Goal: Subscribe to service/newsletter

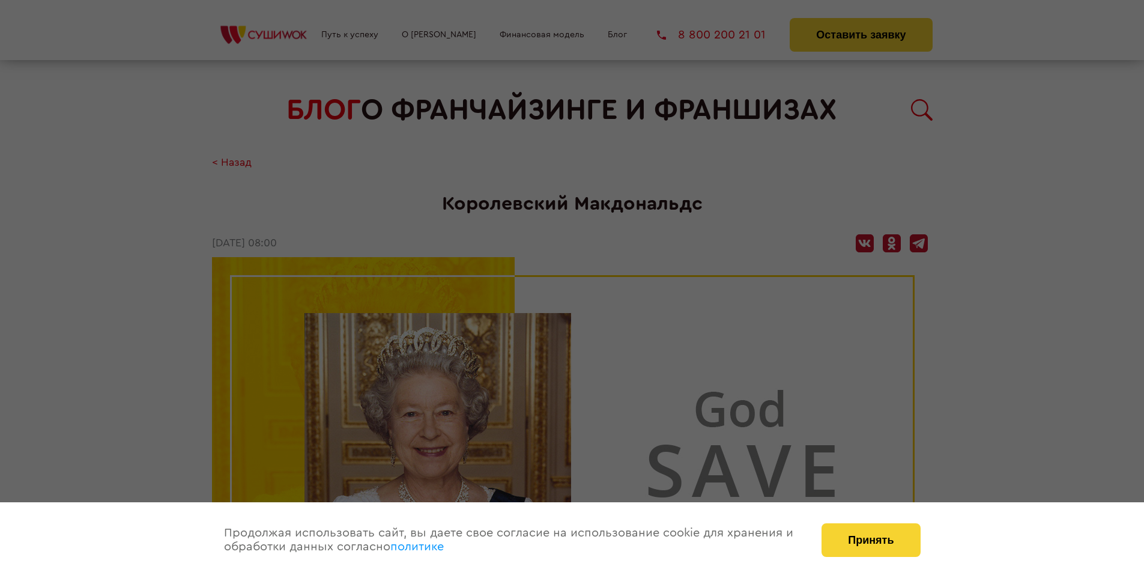
scroll to position [1858, 0]
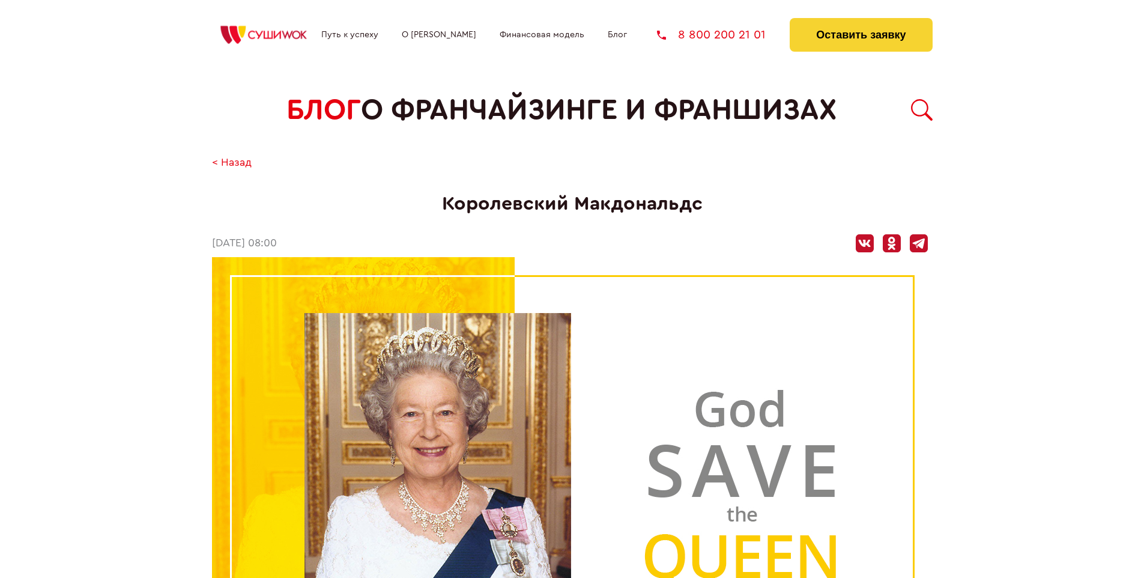
scroll to position [1858, 0]
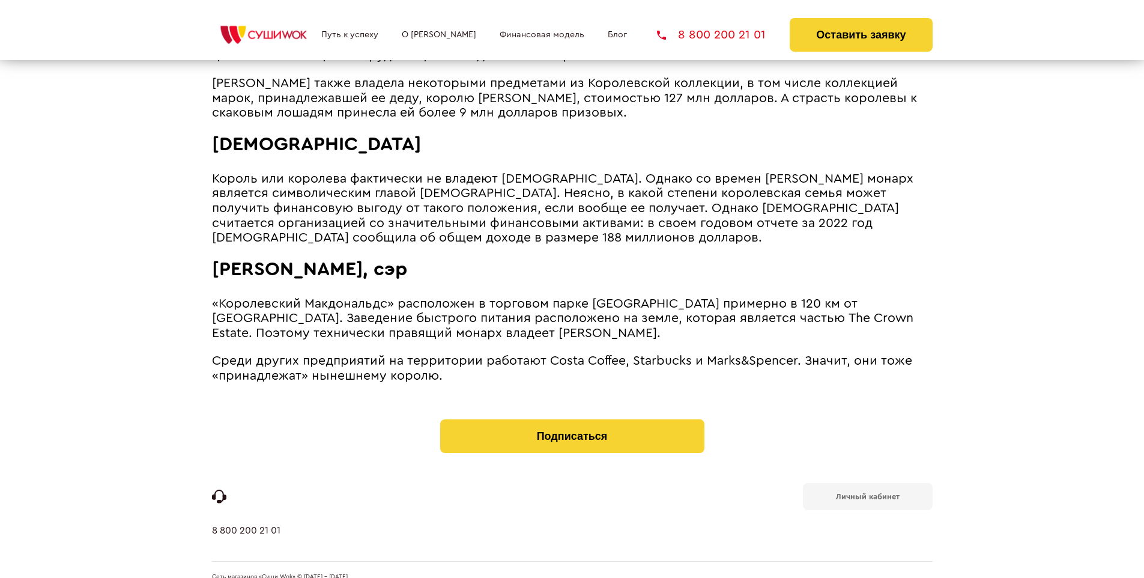
click at [867, 492] on b "Личный кабинет" at bounding box center [868, 496] width 64 height 8
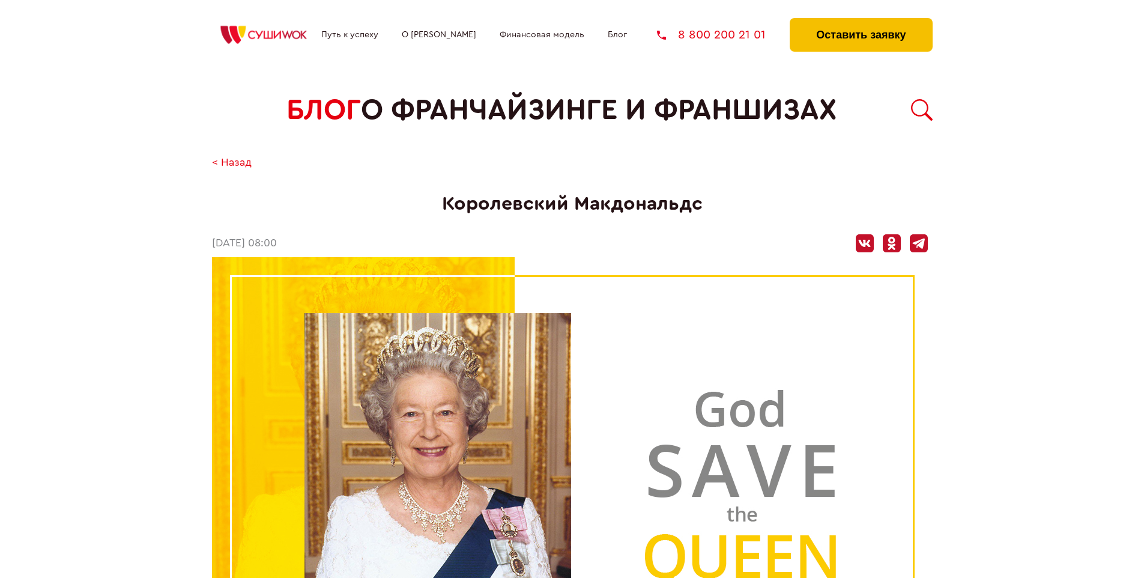
click at [861, 21] on button "Оставить заявку" at bounding box center [861, 35] width 142 height 34
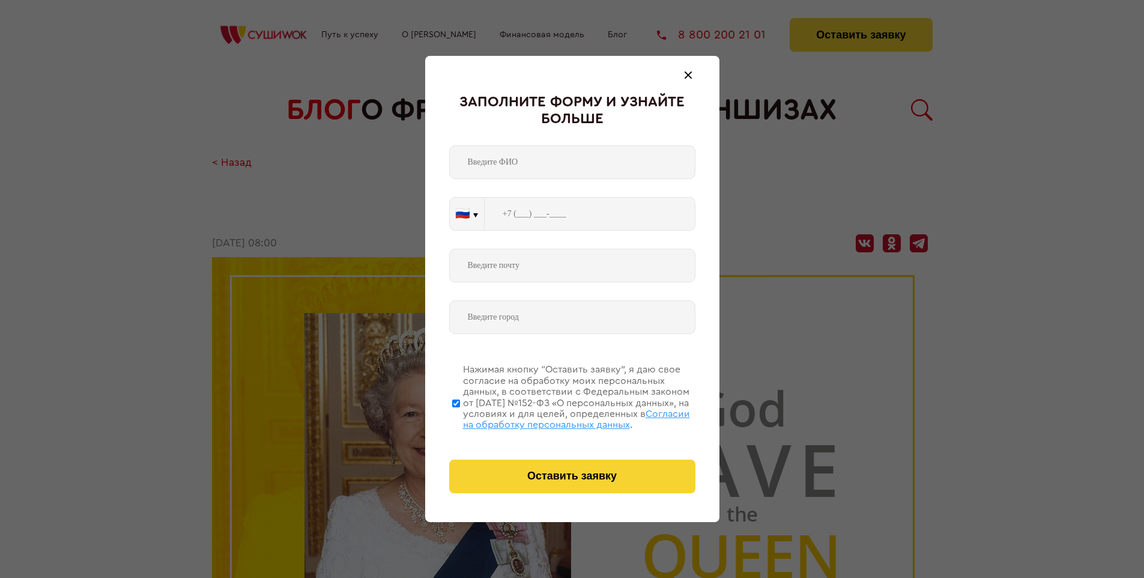
click at [557, 417] on span "Согласии на обработку персональных данных" at bounding box center [576, 419] width 227 height 20
click at [460, 417] on input "Нажимая кнопку “Оставить заявку”, я даю свое согласие на обработку моих персона…" at bounding box center [456, 403] width 8 height 96
checkbox input "false"
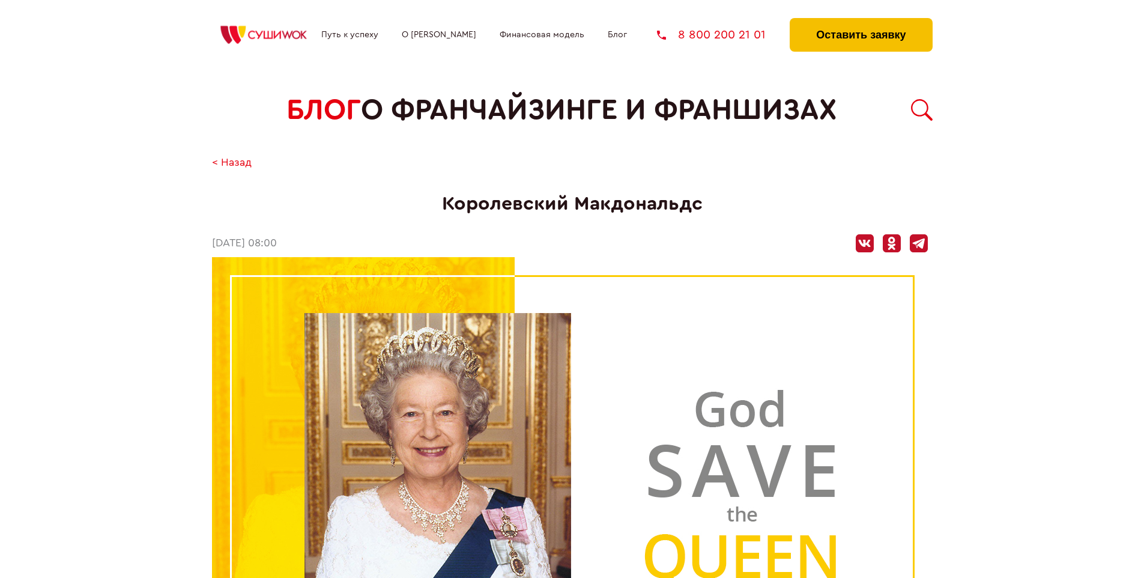
click at [861, 21] on button "Оставить заявку" at bounding box center [861, 35] width 142 height 34
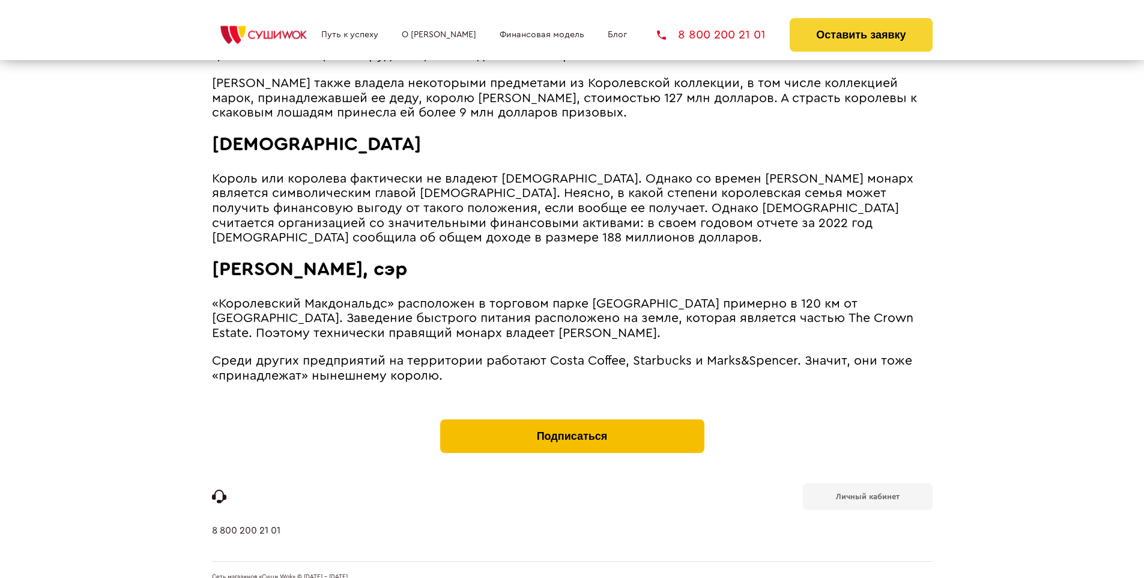
click at [572, 419] on button "Подписаться" at bounding box center [572, 436] width 264 height 34
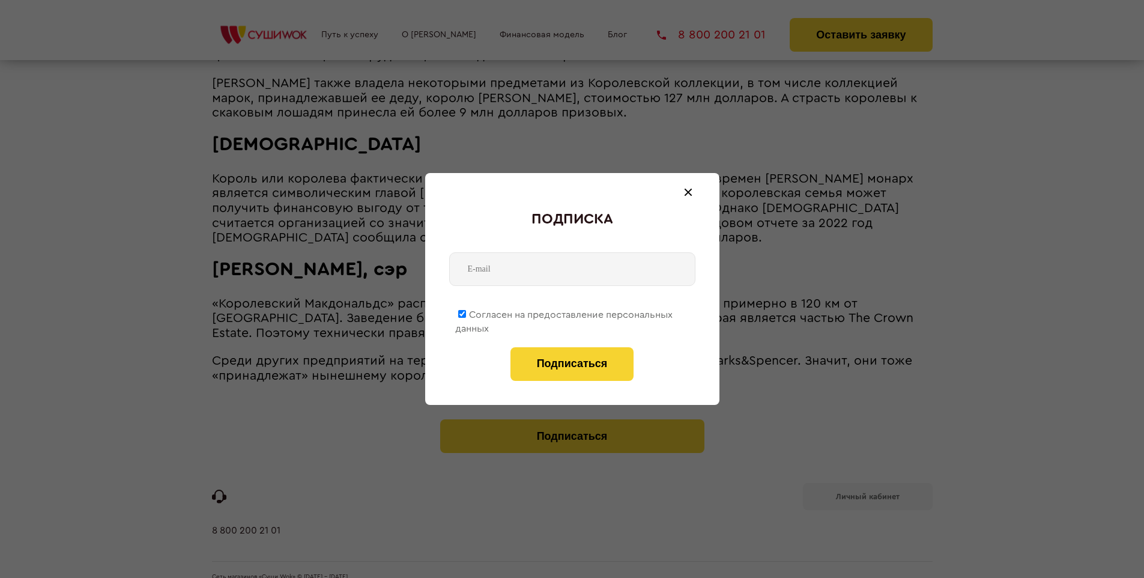
click at [564, 312] on span "Согласен на предоставление персональных данных" at bounding box center [563, 321] width 217 height 23
click at [466, 312] on input "Согласен на предоставление персональных данных" at bounding box center [462, 314] width 8 height 8
checkbox input "false"
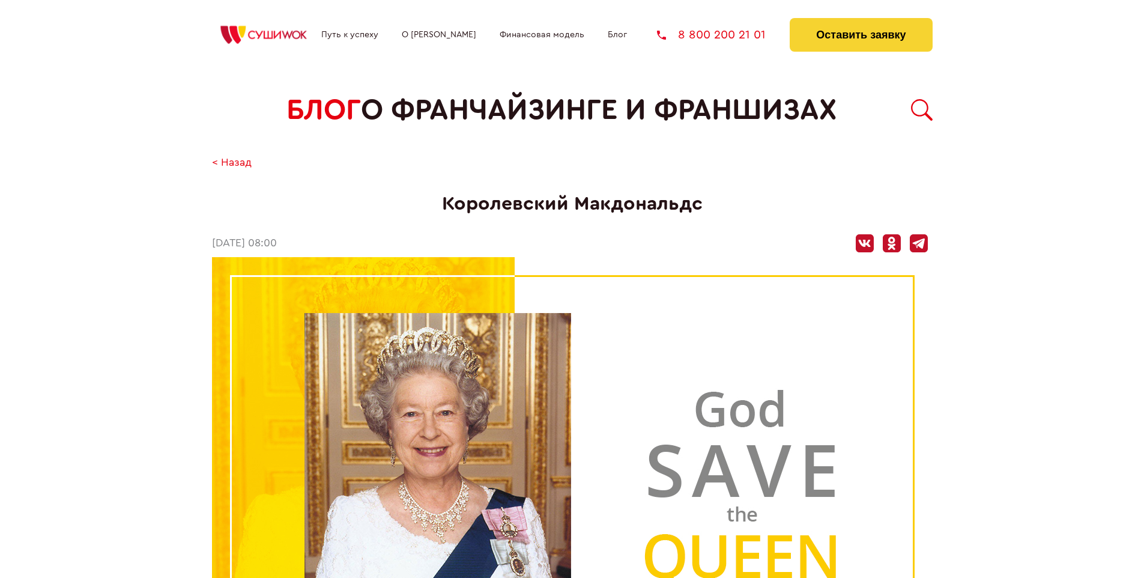
scroll to position [1858, 0]
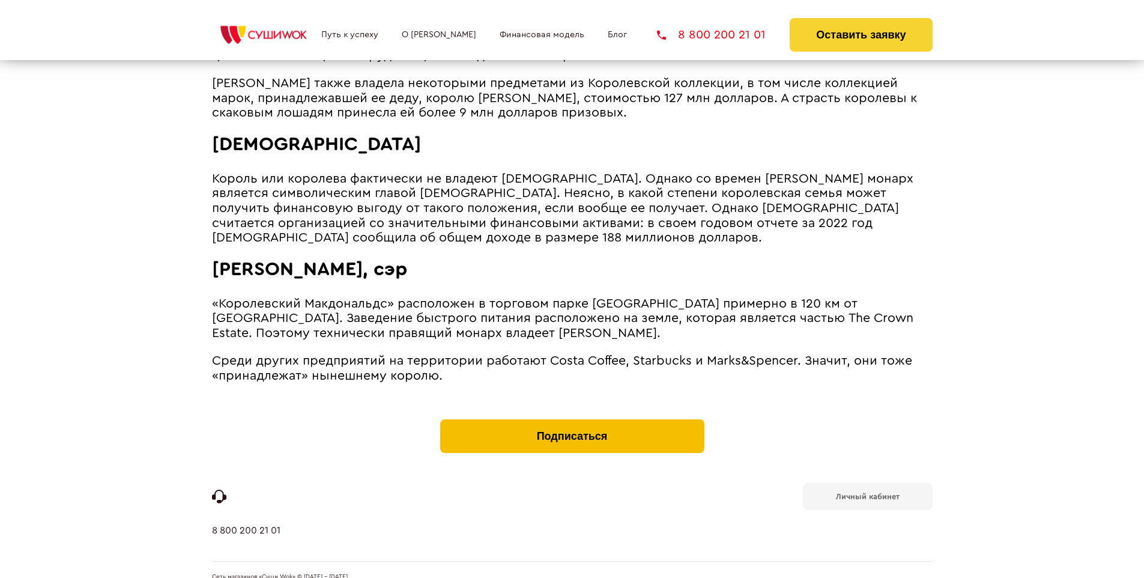
click at [572, 419] on button "Подписаться" at bounding box center [572, 436] width 264 height 34
